Goal: Task Accomplishment & Management: Manage account settings

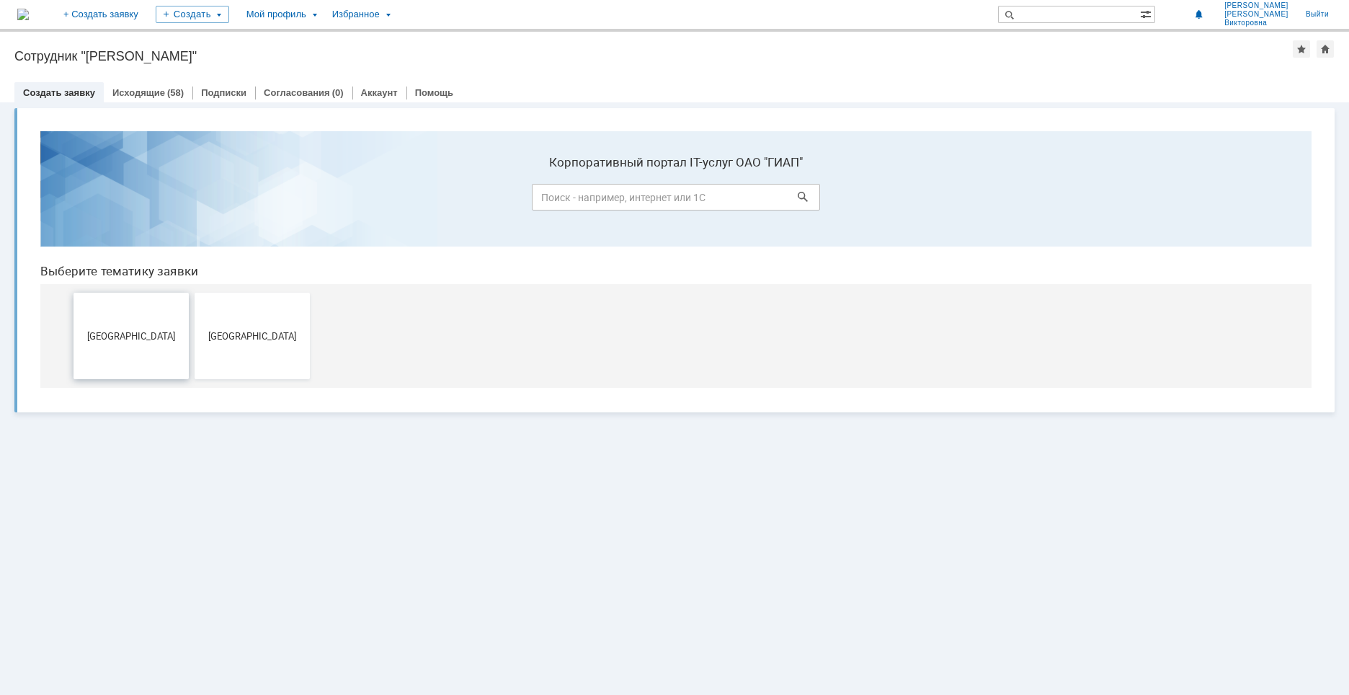
click at [143, 332] on span "[GEOGRAPHIC_DATA]" at bounding box center [131, 335] width 107 height 11
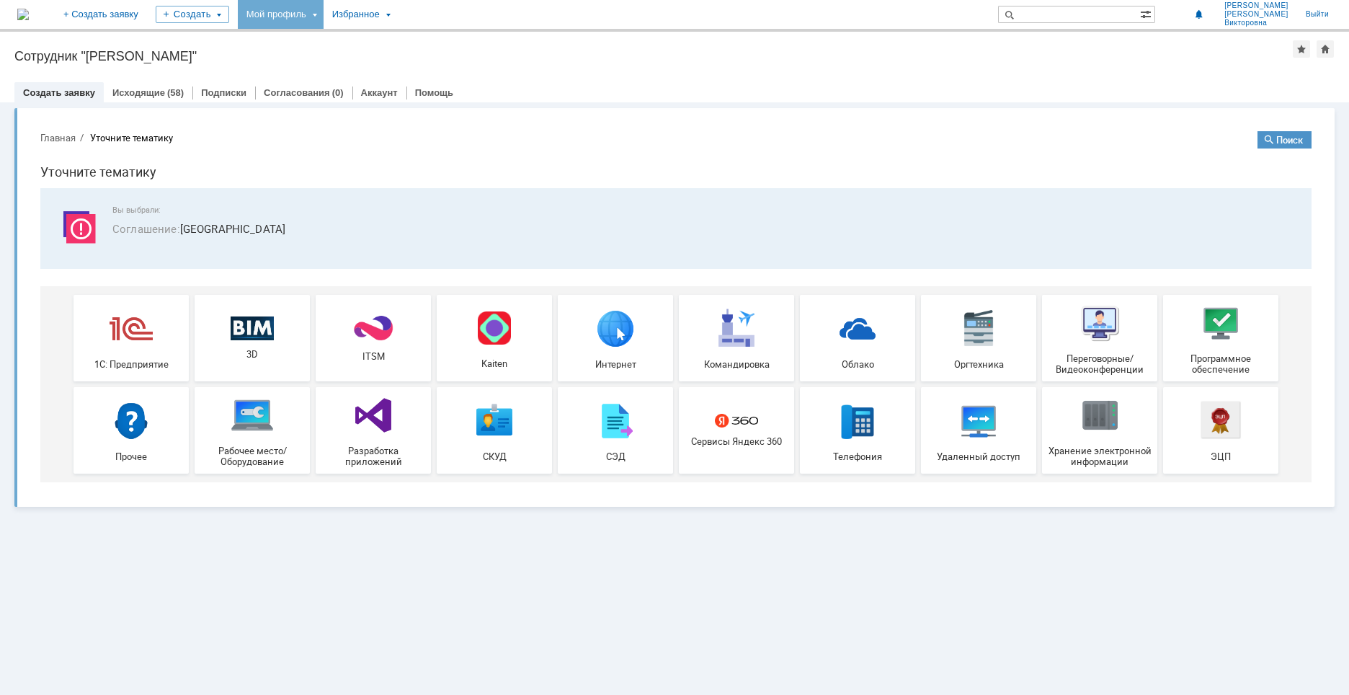
click at [324, 12] on div "Мой профиль" at bounding box center [281, 14] width 86 height 29
click at [427, 61] on link "Мои заявки" at bounding box center [411, 66] width 110 height 17
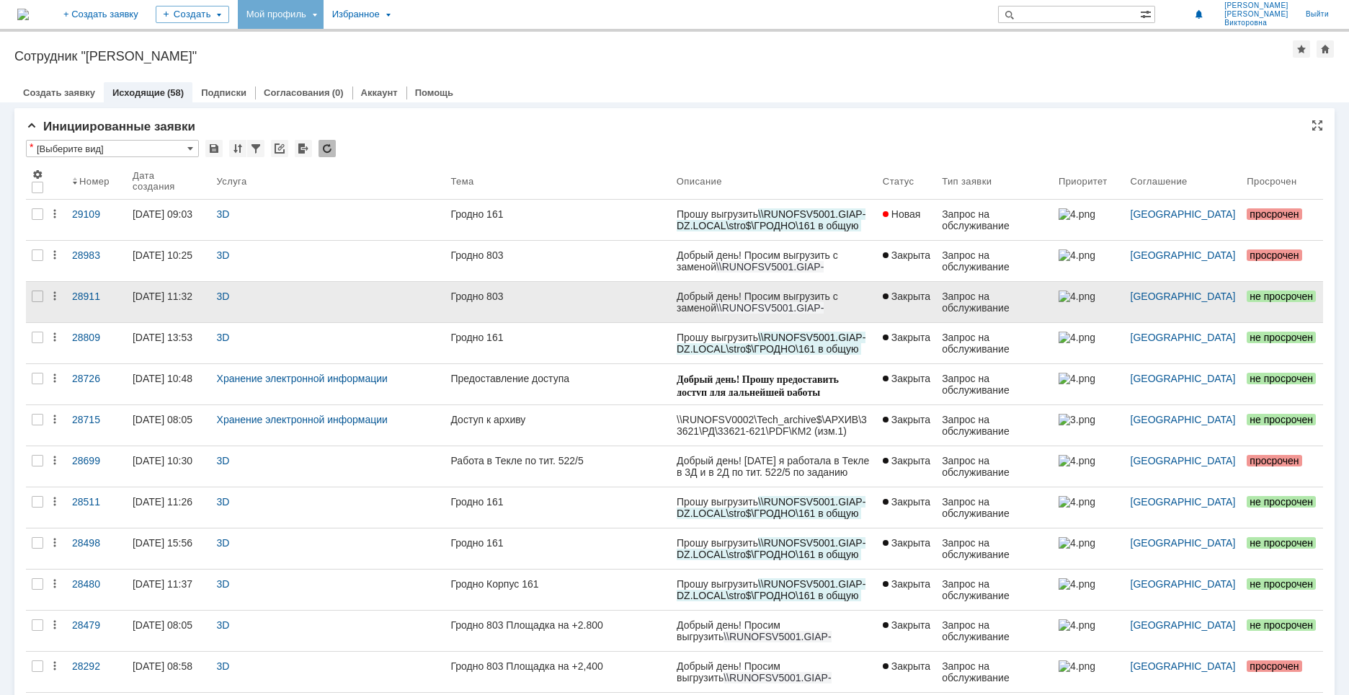
click at [608, 304] on link "Гродно 803" at bounding box center [558, 302] width 226 height 40
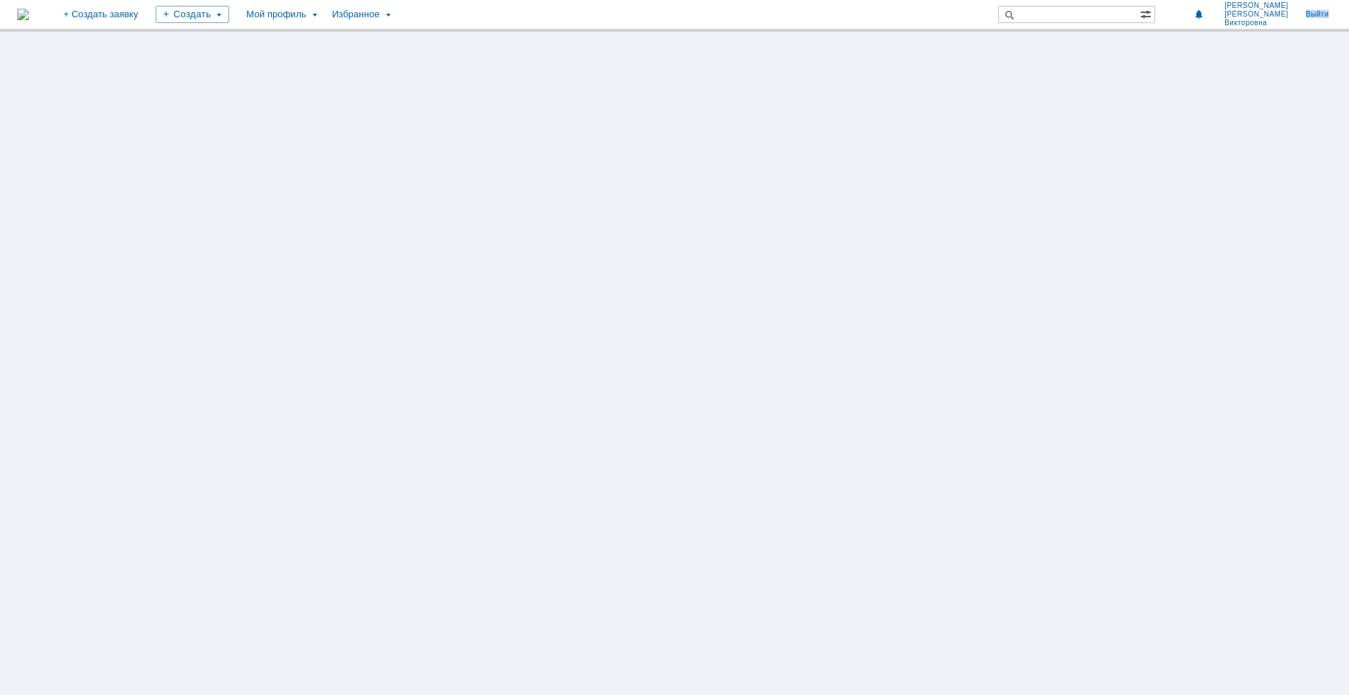
click at [608, 304] on div at bounding box center [674, 363] width 1349 height 663
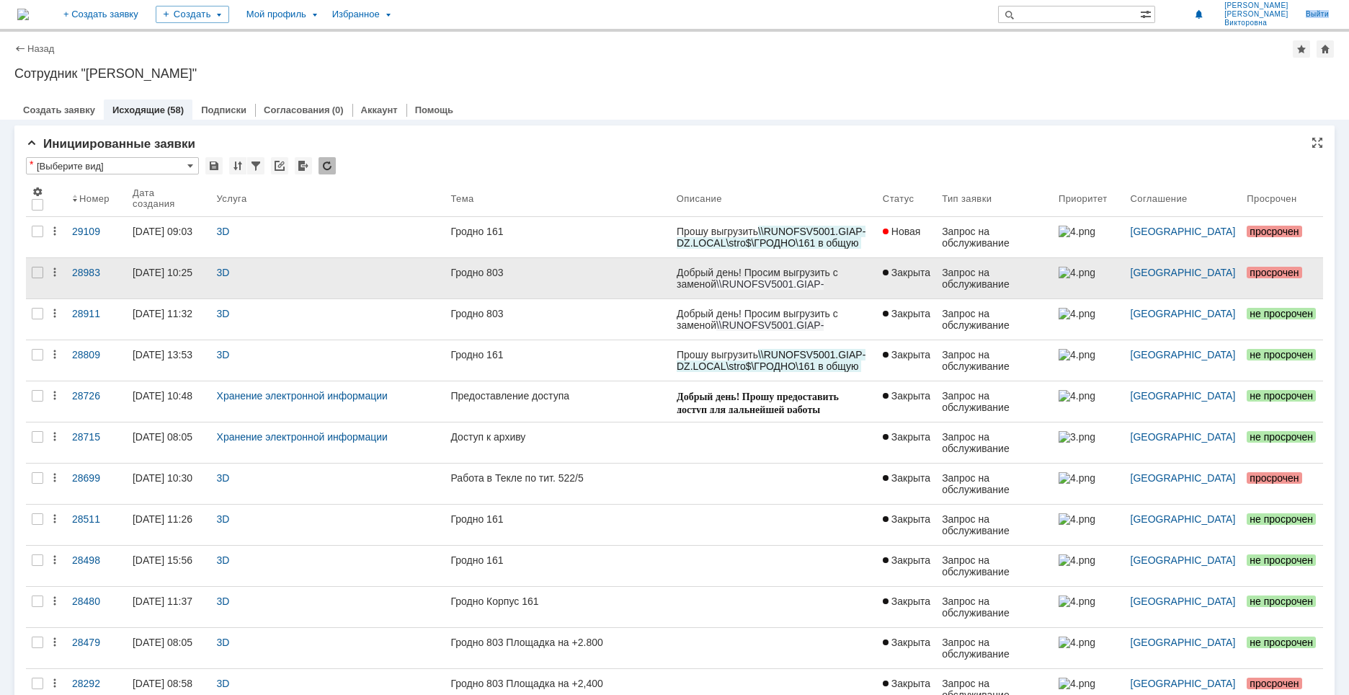
click at [599, 277] on div "Гродно 803" at bounding box center [557, 273] width 214 height 12
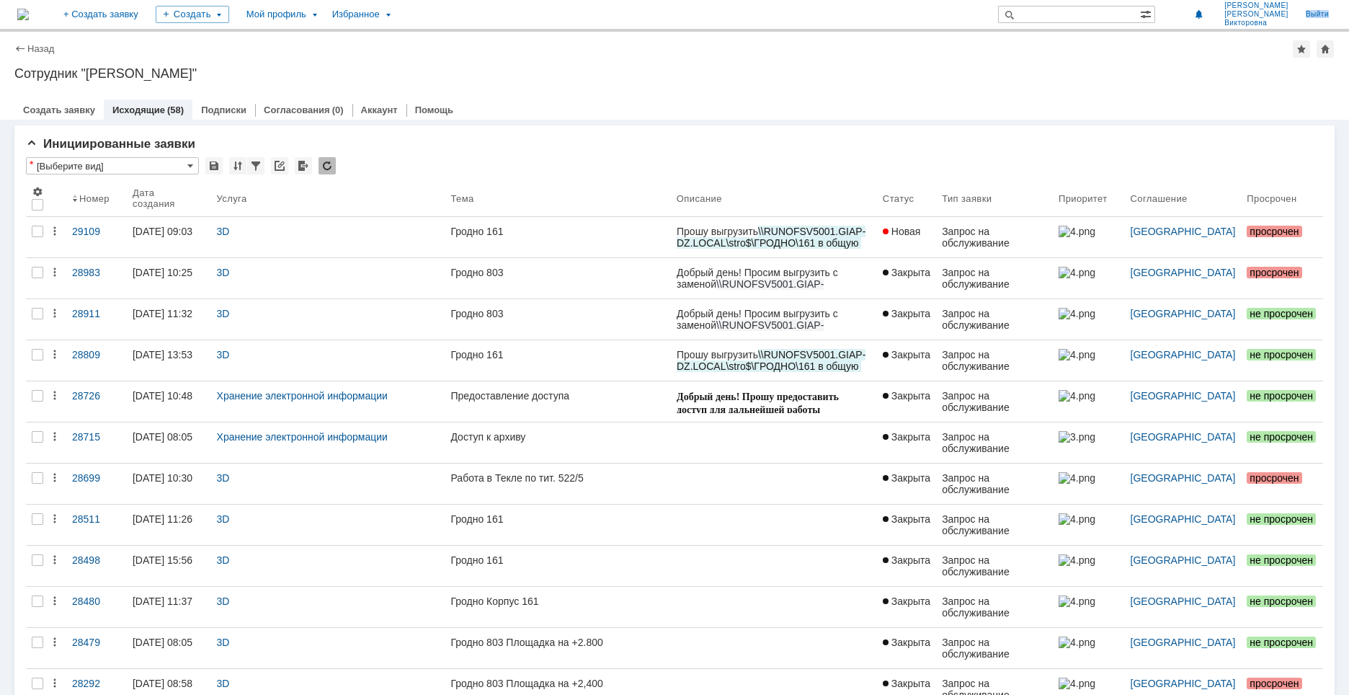
click at [599, 277] on div "Назад | Сотрудник "[PERSON_NAME]" Сотрудник "[PERSON_NAME]" employee$5467196 Со…" at bounding box center [674, 363] width 1349 height 663
